Goal: Transaction & Acquisition: Purchase product/service

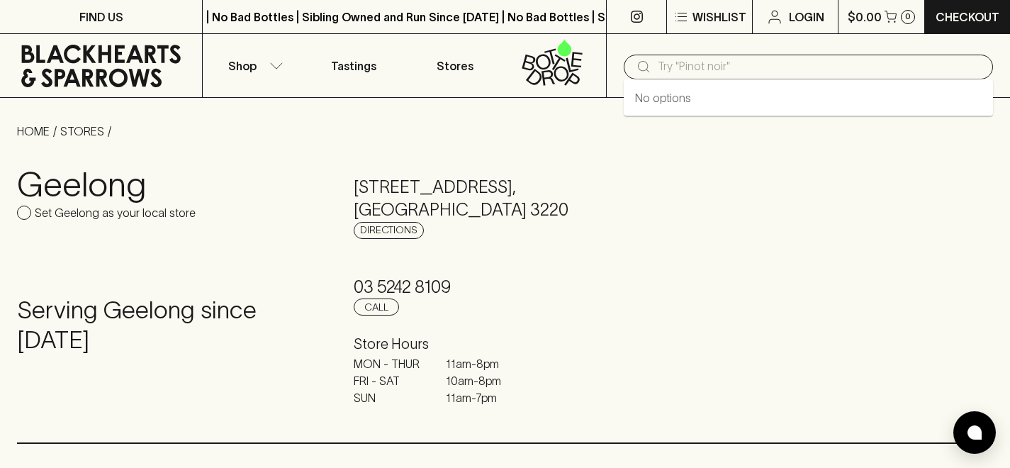
click at [731, 68] on input "text" at bounding box center [820, 66] width 324 height 23
click at [718, 67] on input "text" at bounding box center [820, 66] width 324 height 23
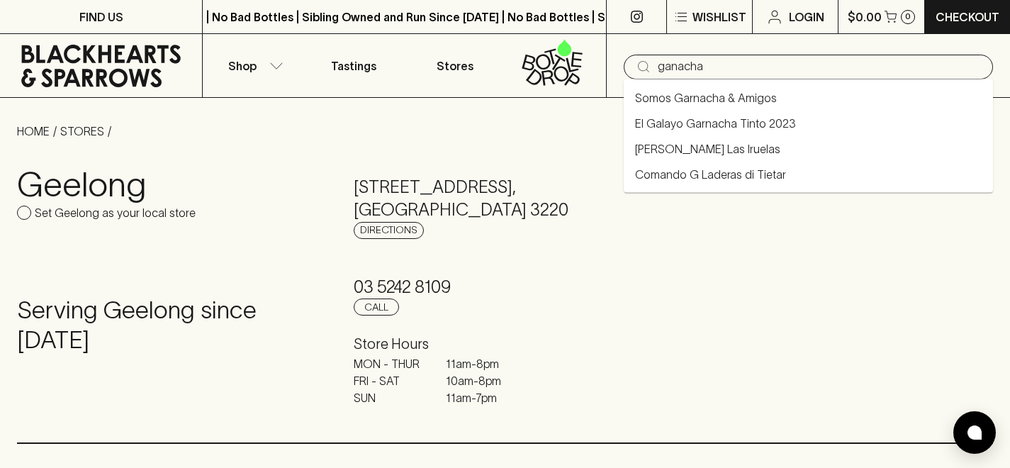
click at [715, 98] on link "Somos Garnacha & Amigos" at bounding box center [706, 97] width 142 height 17
type input "Somos Garnacha & Amigos"
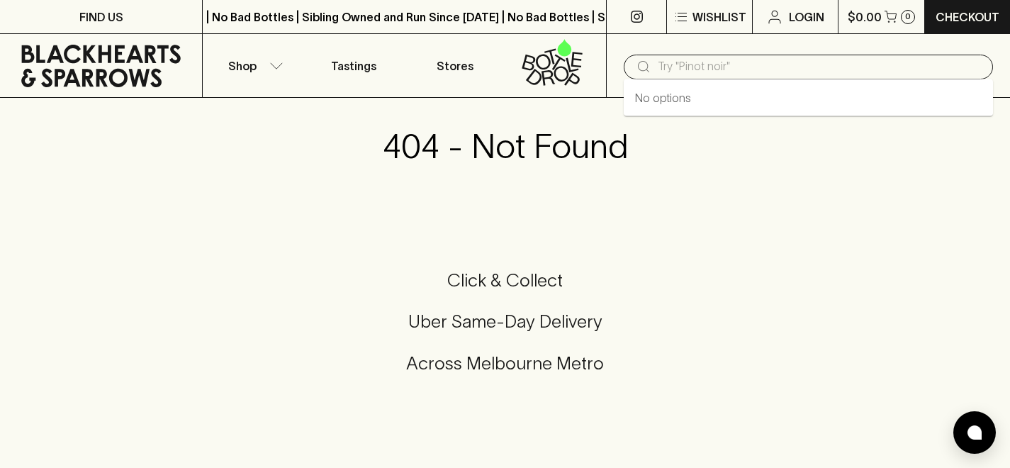
click at [721, 66] on input "text" at bounding box center [820, 66] width 324 height 23
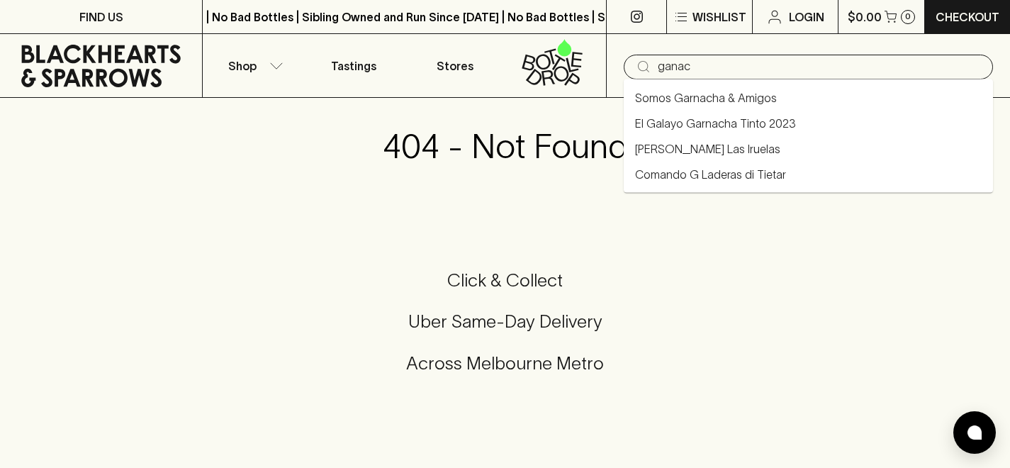
click at [704, 96] on link "Somos Garnacha & Amigos" at bounding box center [706, 97] width 142 height 17
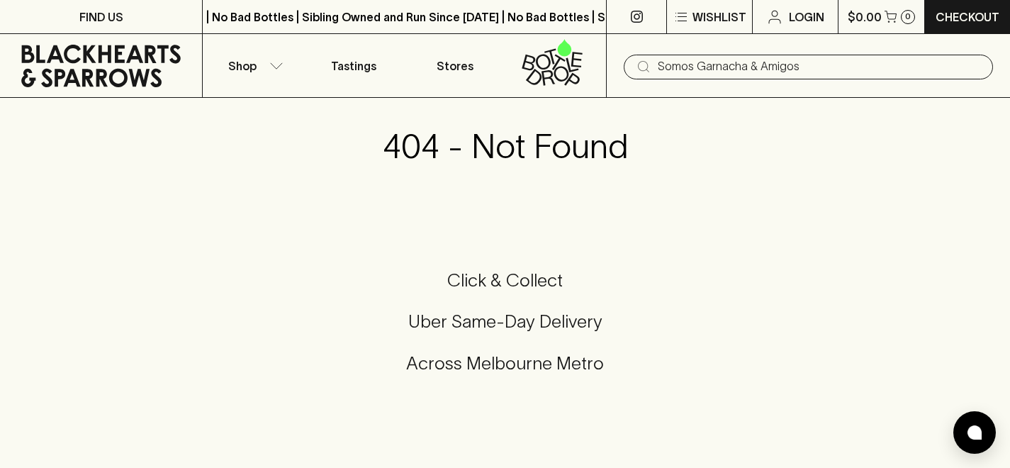
type input "Somos Garnacha & Amigos"
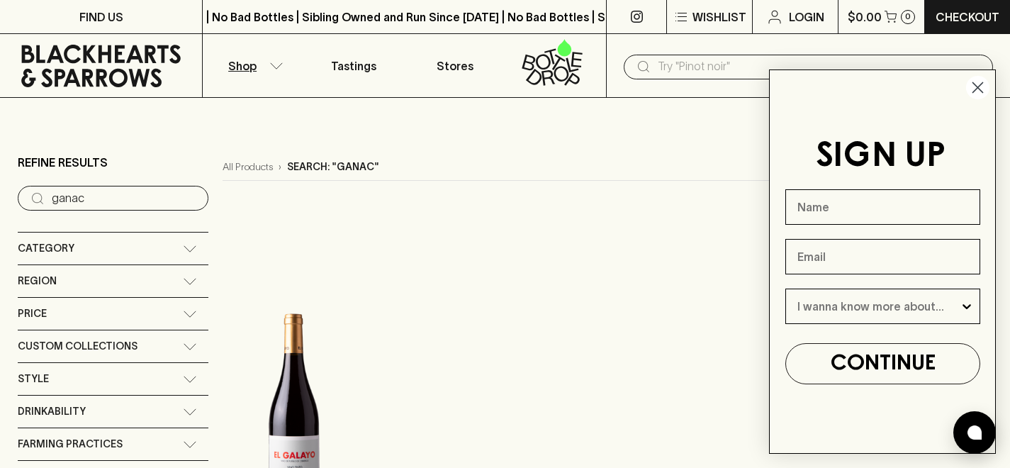
click at [978, 84] on circle "Close dialog" at bounding box center [977, 87] width 23 height 23
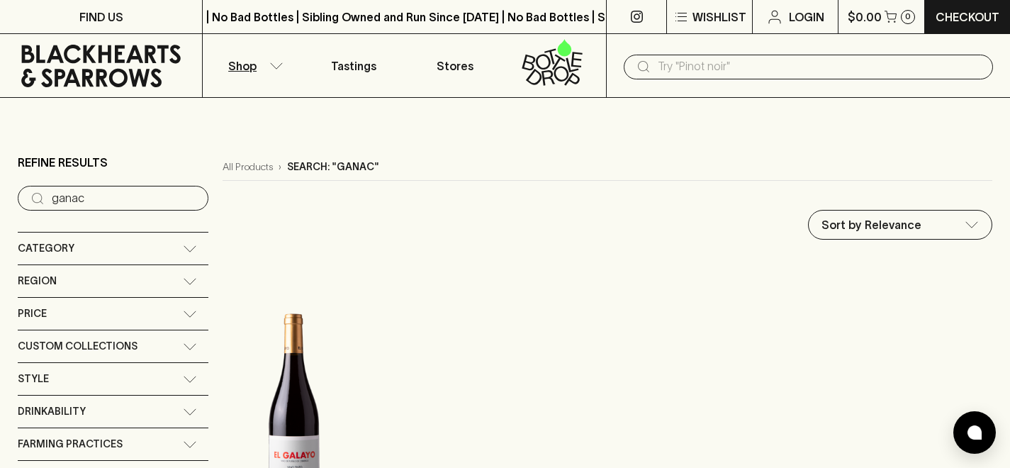
click at [124, 203] on input "ganac" at bounding box center [124, 198] width 145 height 23
click at [183, 245] on icon at bounding box center [190, 248] width 14 height 7
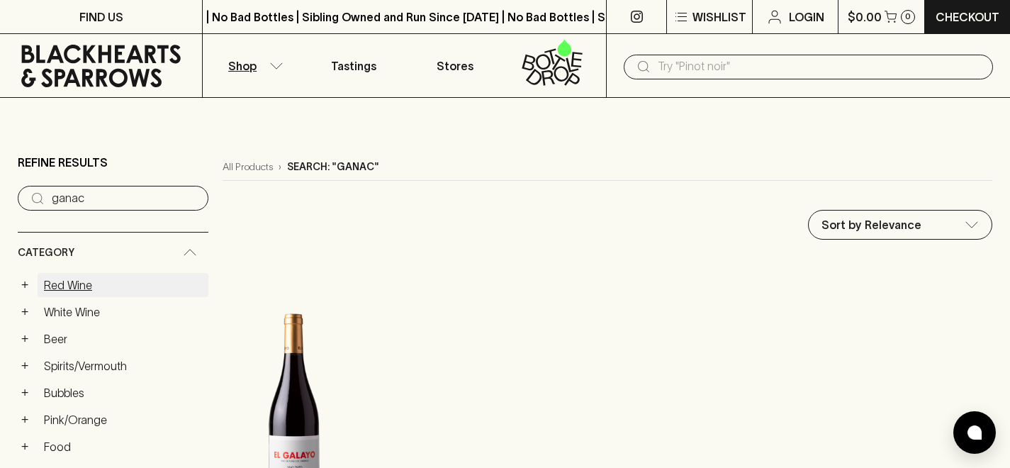
click at [81, 281] on link "Red Wine" at bounding box center [123, 285] width 171 height 24
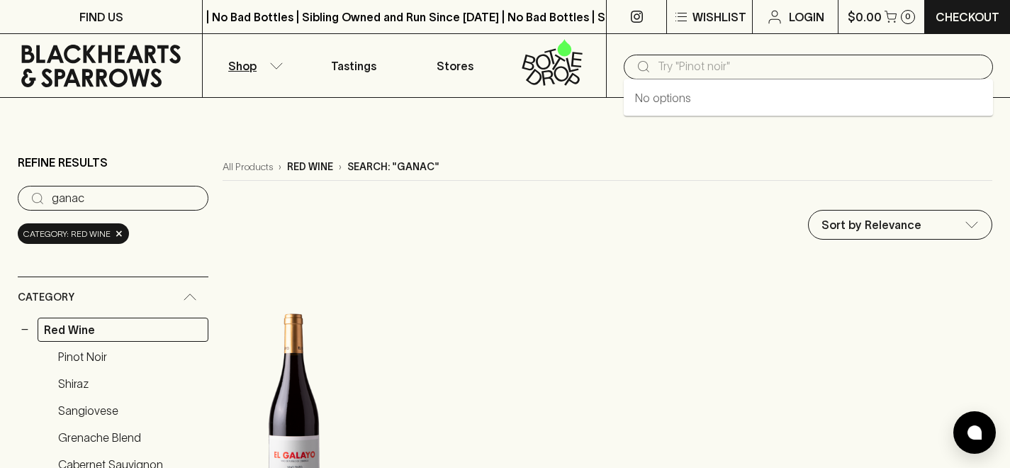
click at [727, 67] on input "text" at bounding box center [820, 66] width 324 height 23
type input "ganac"
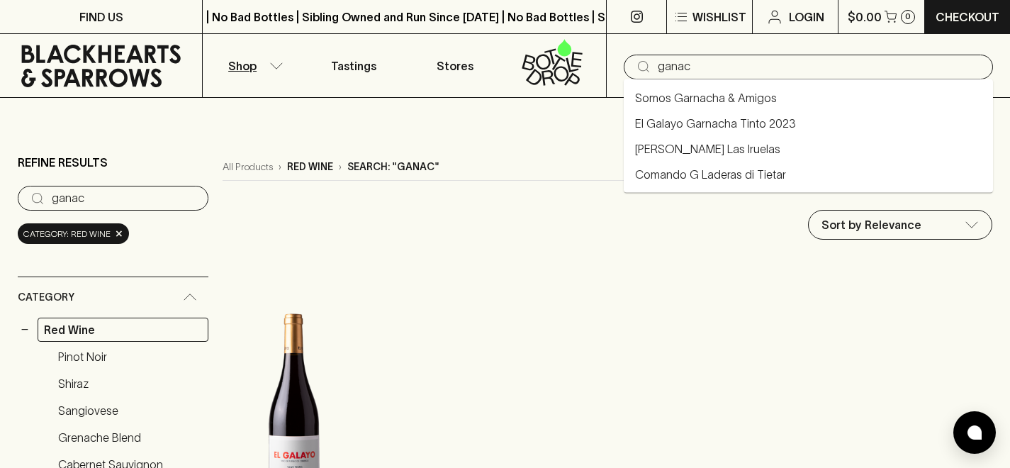
click at [718, 117] on link "El Galayo Garnacha Tinto 2023" at bounding box center [715, 123] width 161 height 17
